Goal: Navigation & Orientation: Find specific page/section

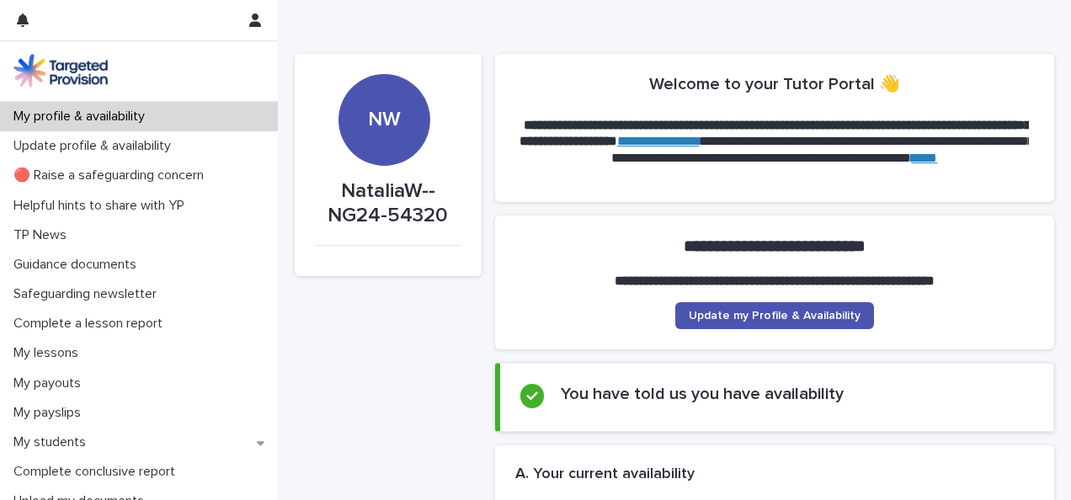
click at [375, 135] on div "NW" at bounding box center [384, 120] width 92 height 92
click at [258, 20] on icon "button" at bounding box center [255, 19] width 12 height 13
click at [352, 25] on div at bounding box center [535, 250] width 1071 height 500
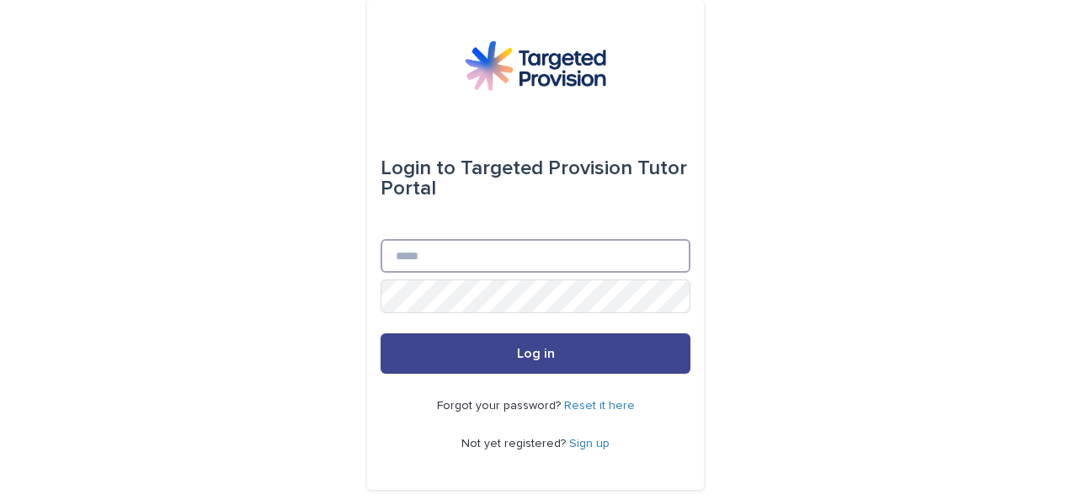
type input "**********"
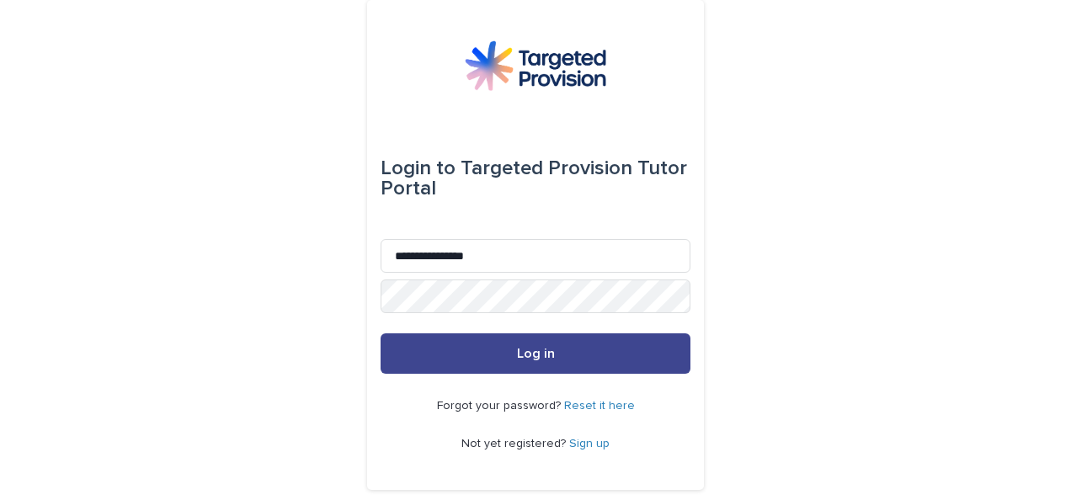
click at [529, 356] on span "Log in" at bounding box center [536, 353] width 38 height 13
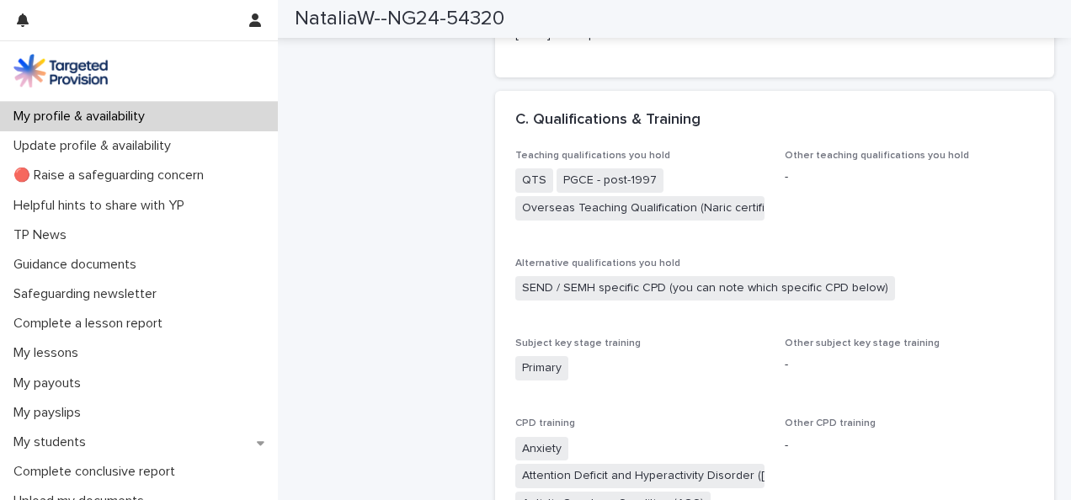
scroll to position [1304, 0]
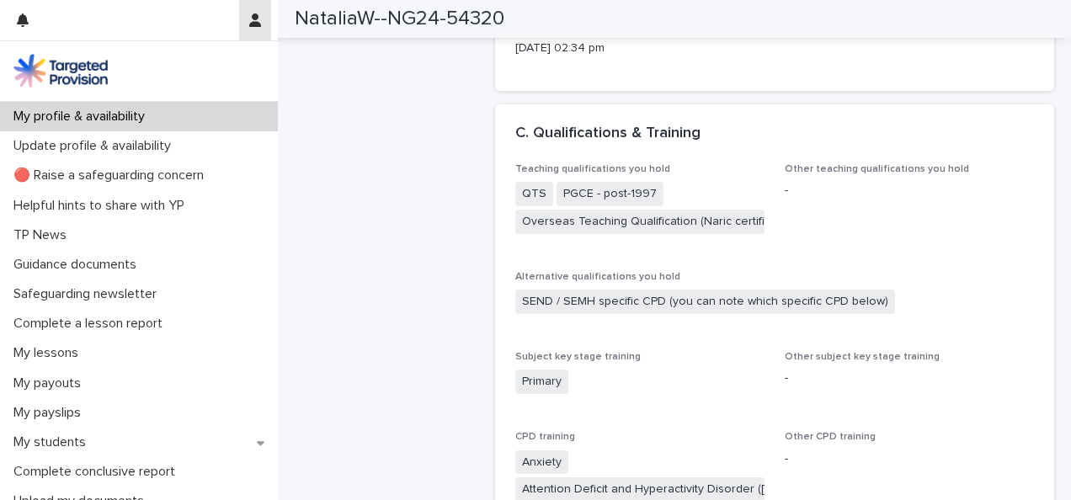
click at [252, 29] on button "button" at bounding box center [255, 20] width 32 height 40
click at [374, 120] on div at bounding box center [535, 250] width 1071 height 500
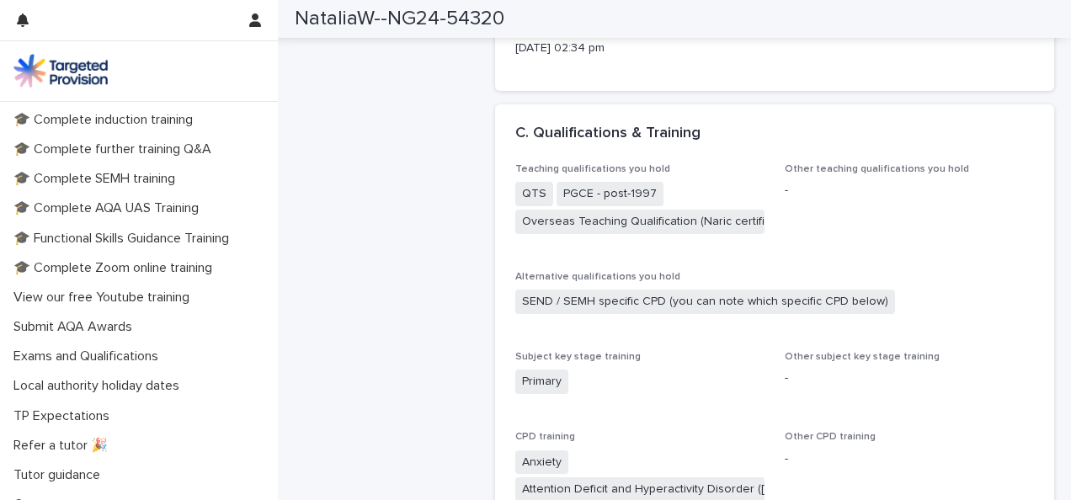
scroll to position [443, 0]
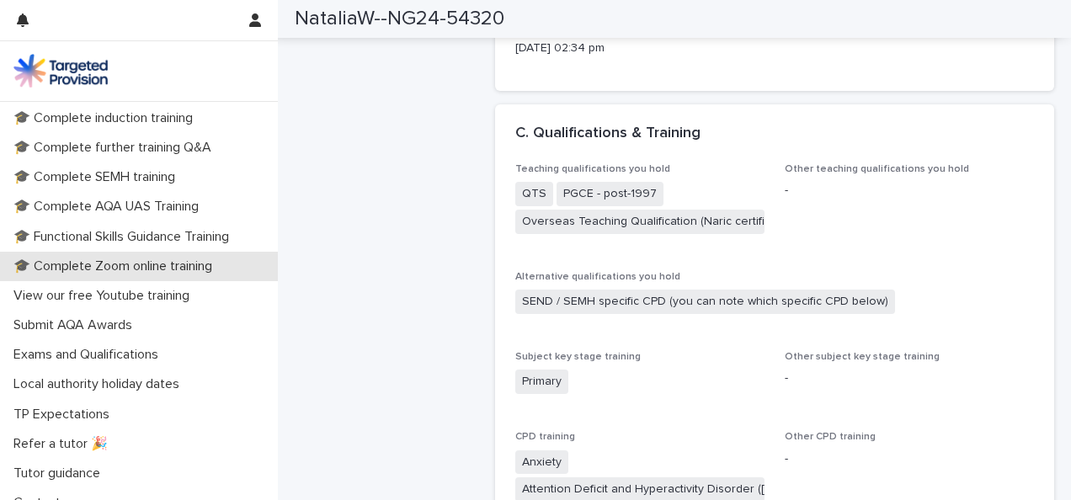
click at [202, 269] on p "🎓 Complete Zoom online training" at bounding box center [116, 266] width 219 height 16
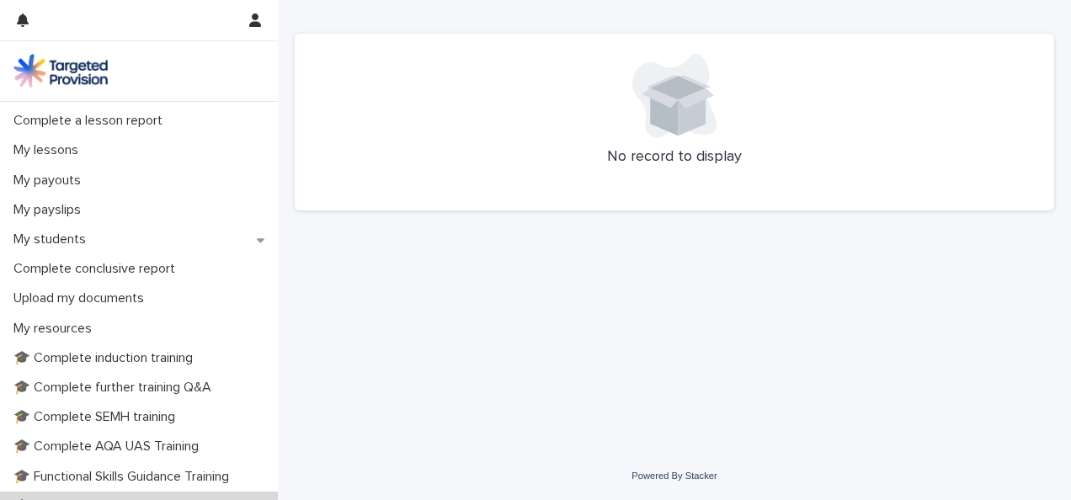
scroll to position [204, 0]
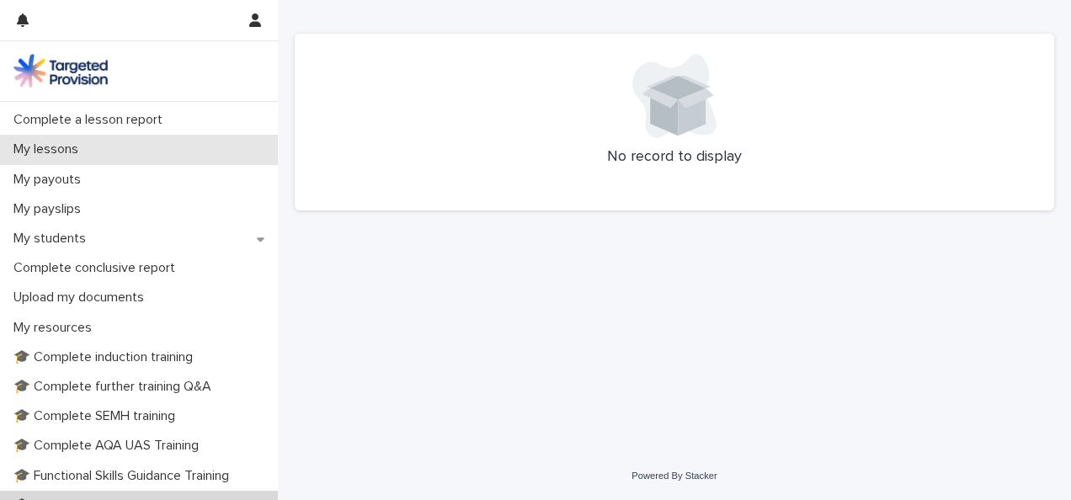
click at [62, 139] on div "My lessons" at bounding box center [139, 149] width 278 height 29
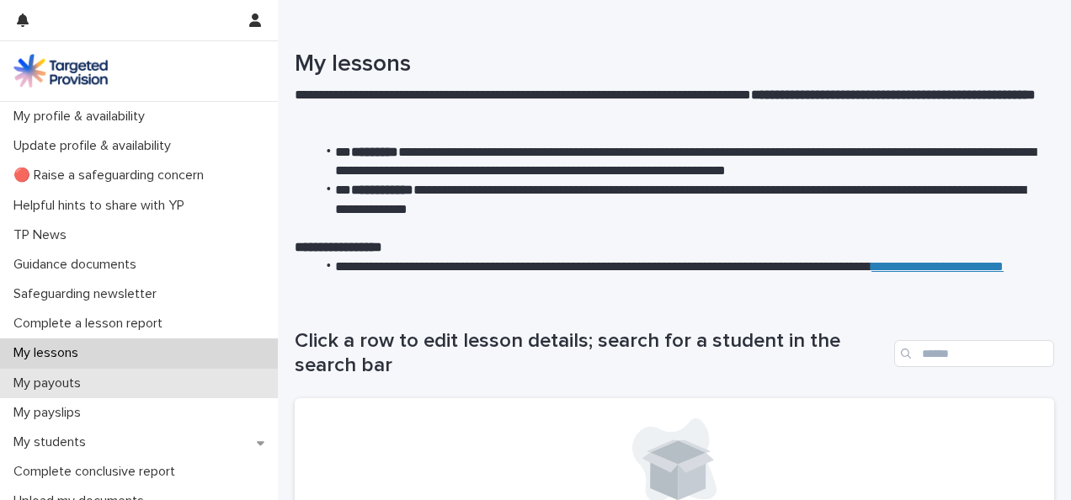
click at [72, 377] on p "My payouts" at bounding box center [51, 383] width 88 height 16
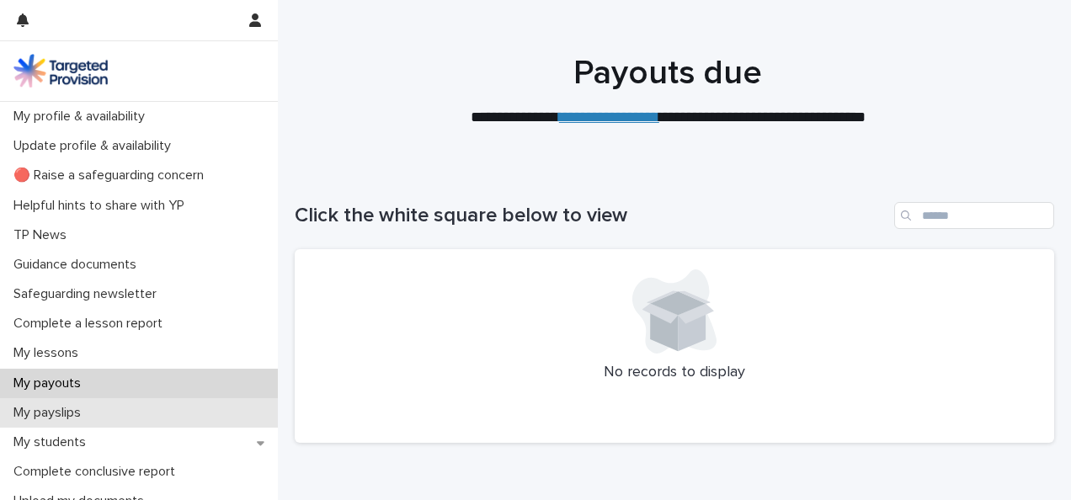
click at [72, 424] on div "My payslips" at bounding box center [139, 412] width 278 height 29
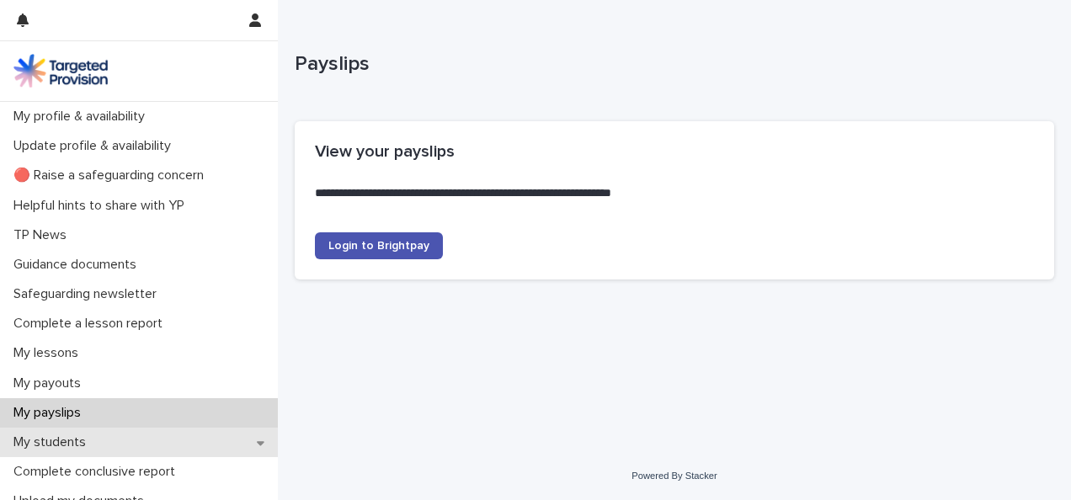
click at [88, 444] on p "My students" at bounding box center [53, 442] width 93 height 16
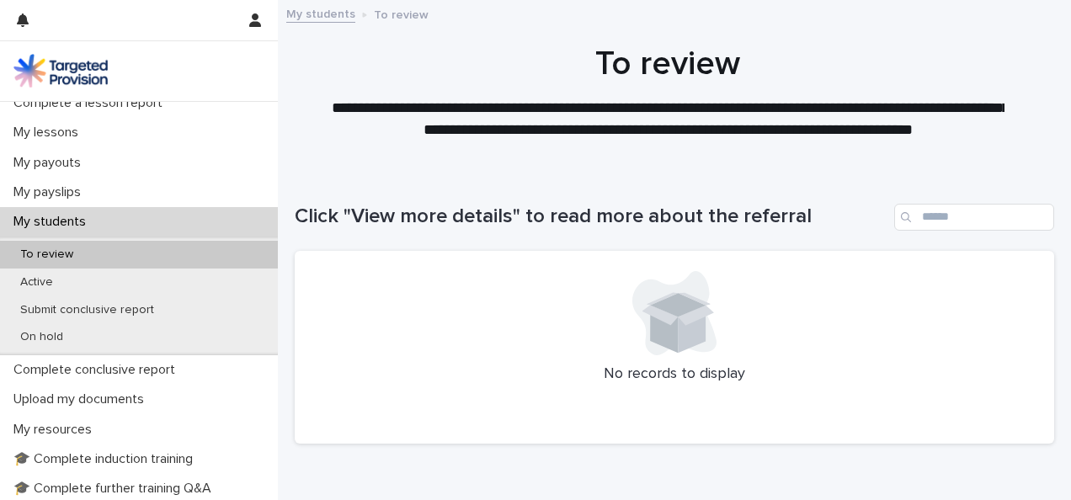
scroll to position [224, 0]
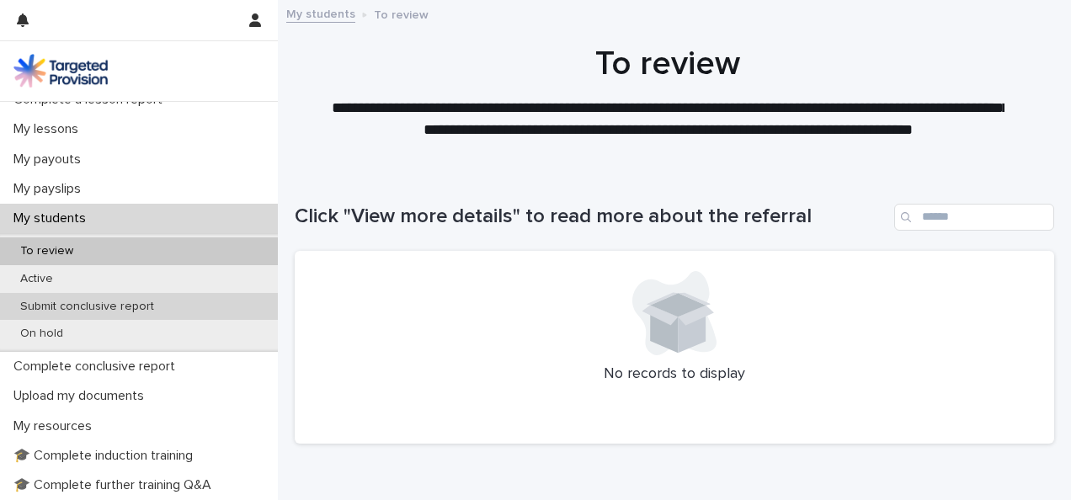
click at [69, 306] on p "Submit conclusive report" at bounding box center [87, 307] width 161 height 14
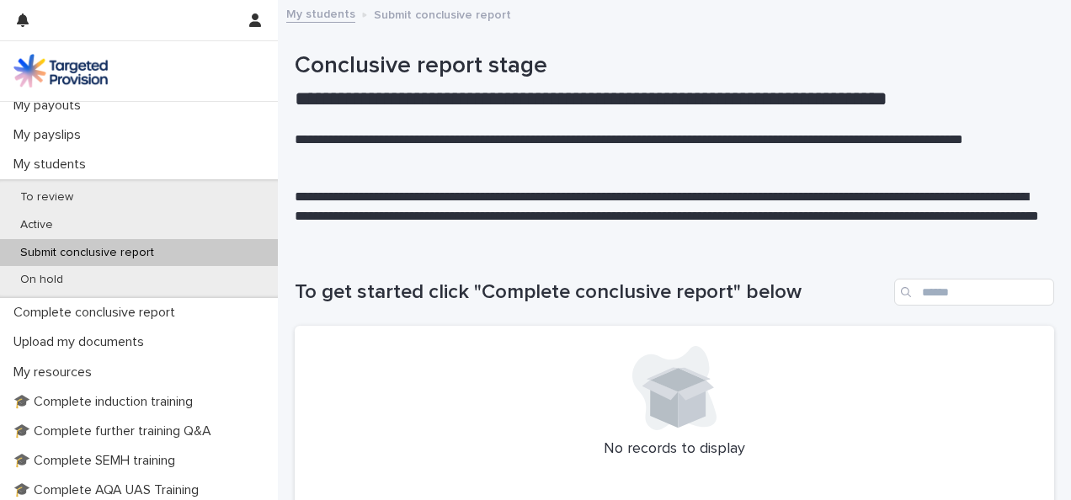
scroll to position [297, 0]
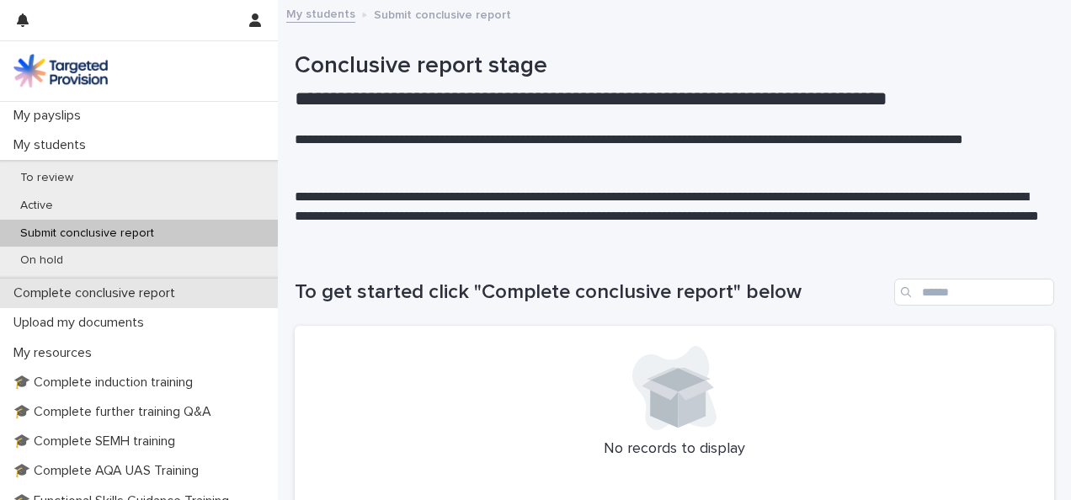
click at [162, 295] on p "Complete conclusive report" at bounding box center [98, 293] width 182 height 16
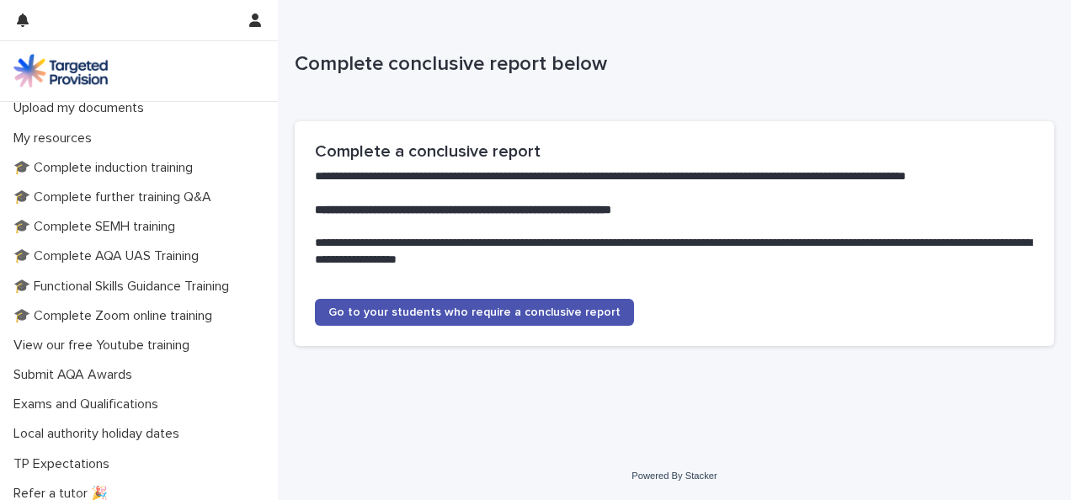
scroll to position [448, 0]
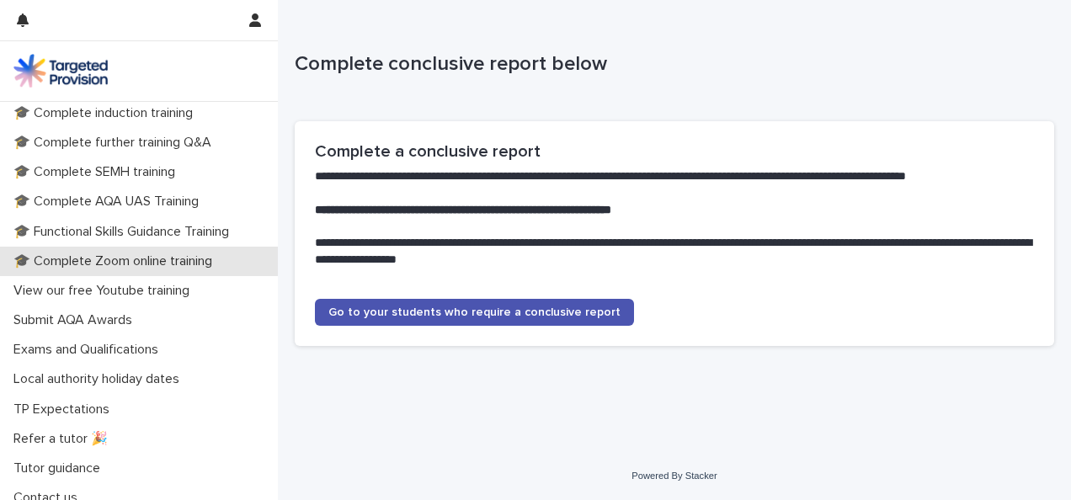
click at [207, 263] on p "🎓 Complete Zoom online training" at bounding box center [116, 261] width 219 height 16
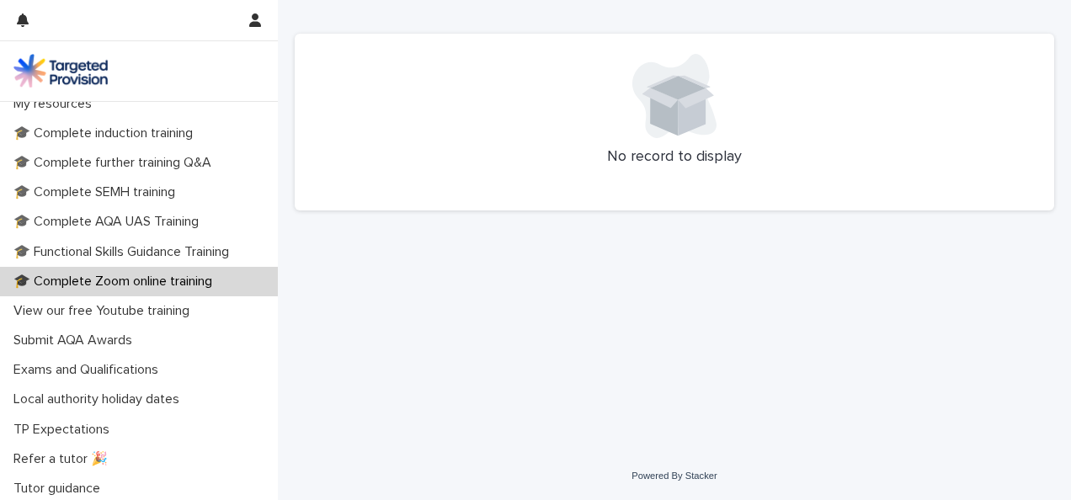
scroll to position [460, 0]
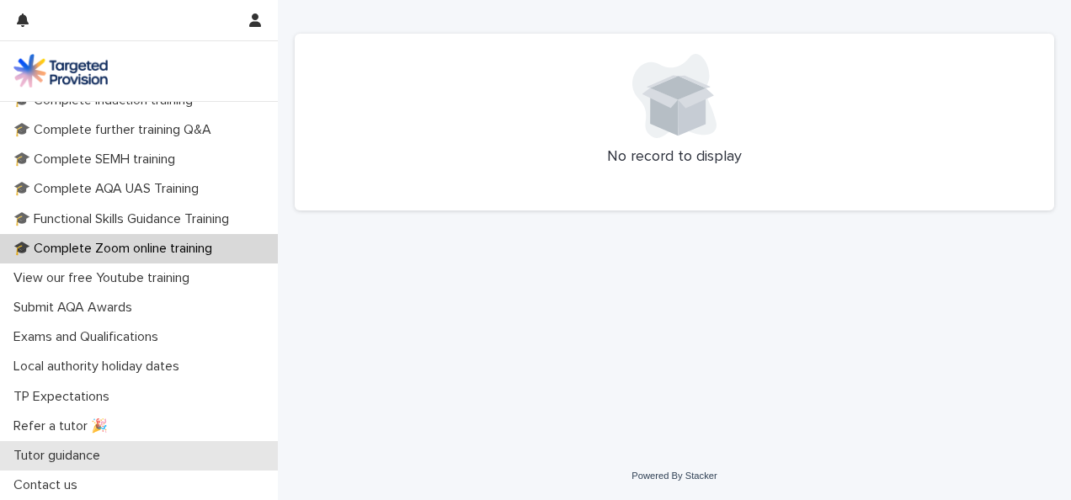
click at [102, 463] on p "Tutor guidance" at bounding box center [60, 456] width 107 height 16
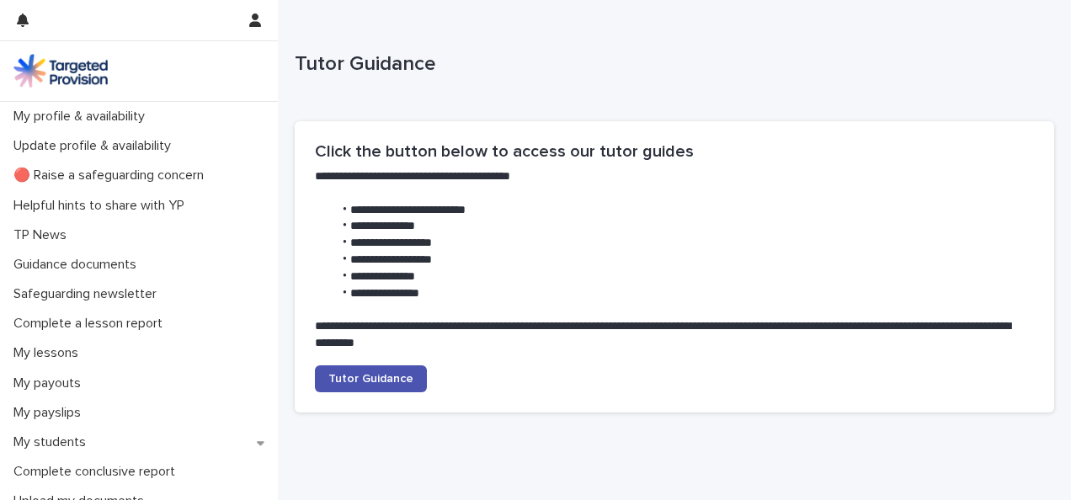
click at [94, 60] on img at bounding box center [60, 71] width 94 height 34
